Goal: Information Seeking & Learning: Learn about a topic

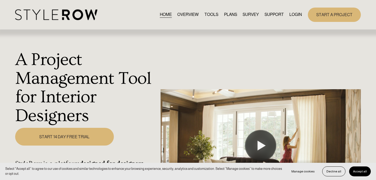
click at [228, 15] on link "PLANS" at bounding box center [230, 14] width 13 height 7
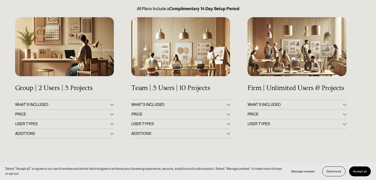
scroll to position [69, 0]
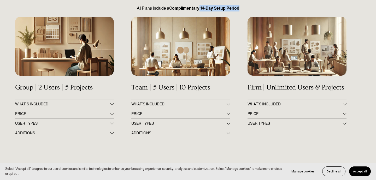
drag, startPoint x: 239, startPoint y: 8, endPoint x: 199, endPoint y: 8, distance: 39.9
click at [199, 8] on p "All Plans Include a Complimentary 14-Day Setup Period" at bounding box center [188, 8] width 346 height 6
click at [90, 105] on span "WHAT'S INCLUDED" at bounding box center [62, 104] width 95 height 4
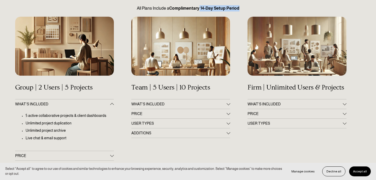
click at [91, 105] on span "WHAT'S INCLUDED" at bounding box center [62, 104] width 95 height 4
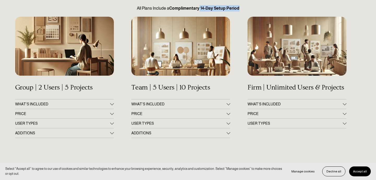
click at [89, 110] on button "PRICE" at bounding box center [64, 113] width 99 height 9
click at [109, 142] on span "USER TYPES" at bounding box center [62, 141] width 95 height 4
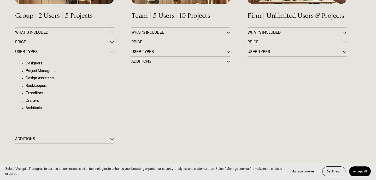
scroll to position [142, 0]
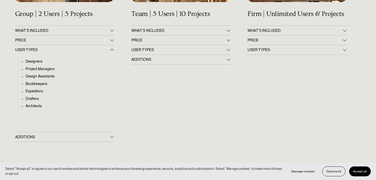
click at [102, 134] on button "ADDITIONS" at bounding box center [64, 136] width 99 height 9
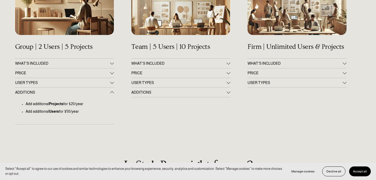
scroll to position [108, 0]
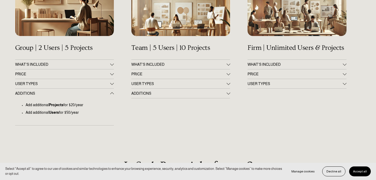
click at [108, 83] on span "USER TYPES" at bounding box center [62, 84] width 95 height 4
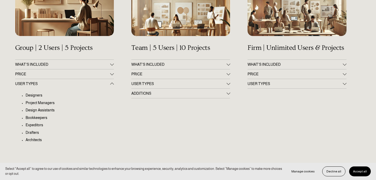
click at [170, 90] on button "ADDITIONS" at bounding box center [180, 93] width 99 height 9
click at [170, 82] on span "USER TYPES" at bounding box center [178, 84] width 95 height 4
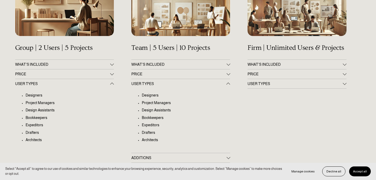
click at [170, 72] on button "PRICE" at bounding box center [180, 73] width 99 height 9
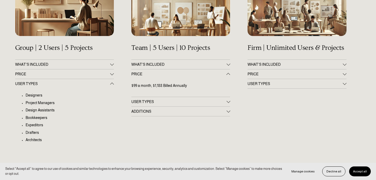
click at [172, 63] on span "WHAT'S INCLUDED" at bounding box center [178, 64] width 95 height 4
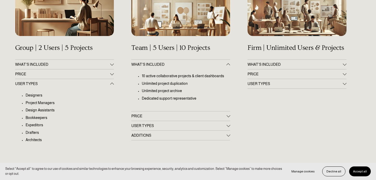
click at [279, 82] on span "USER TYPES" at bounding box center [294, 84] width 95 height 4
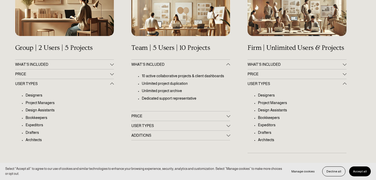
click at [278, 76] on span "PRICE" at bounding box center [294, 74] width 95 height 4
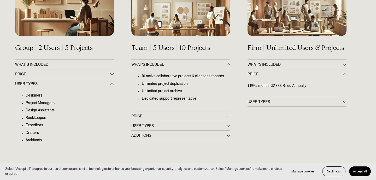
click at [278, 66] on span "WHAT’S INCLUDED" at bounding box center [294, 64] width 95 height 4
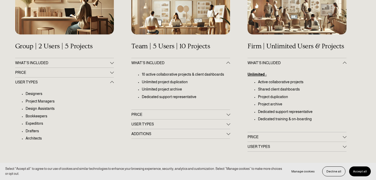
scroll to position [111, 0]
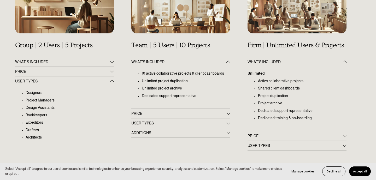
click at [180, 114] on span "PRICE" at bounding box center [178, 113] width 95 height 4
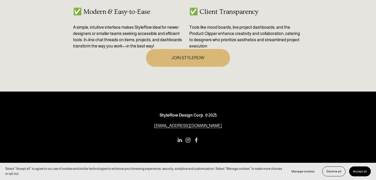
scroll to position [0, 0]
